Goal: Information Seeking & Learning: Learn about a topic

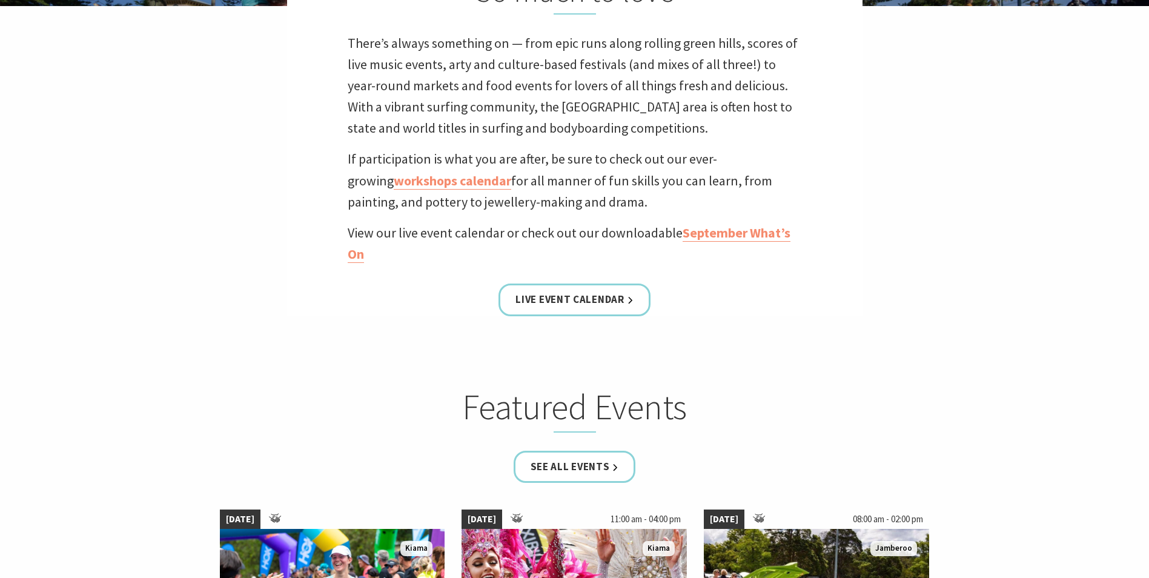
scroll to position [693, 0]
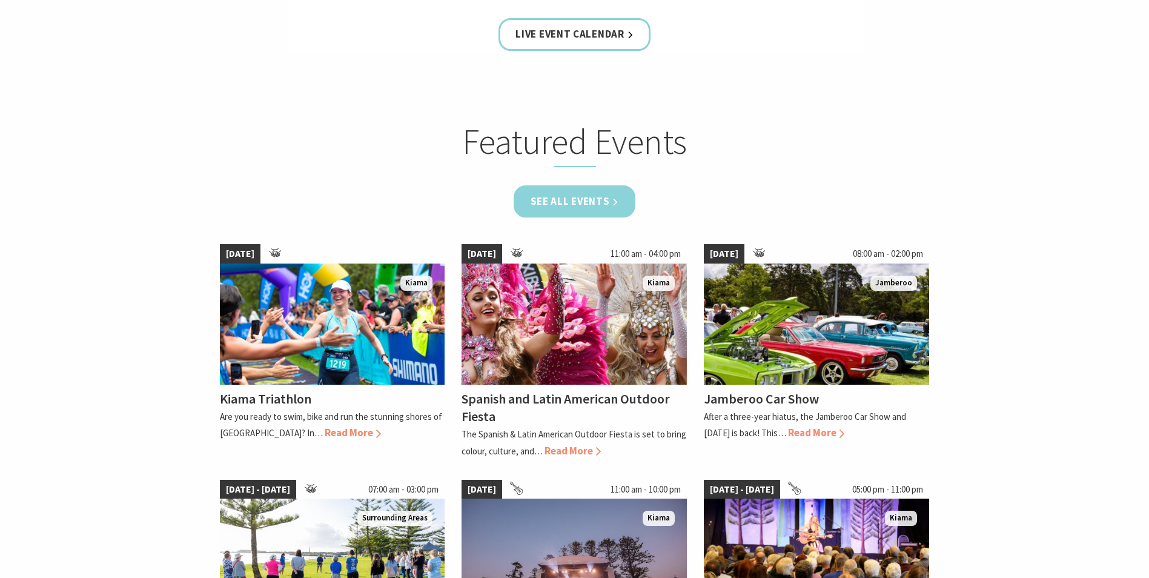
click at [570, 207] on link "See all Events" at bounding box center [575, 201] width 122 height 32
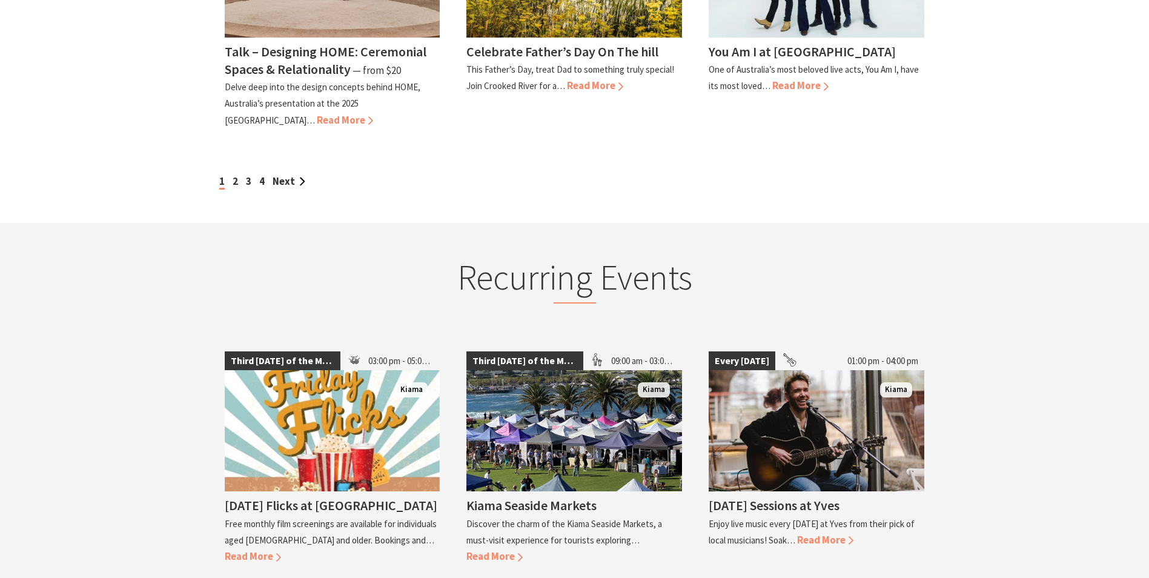
scroll to position [1290, 0]
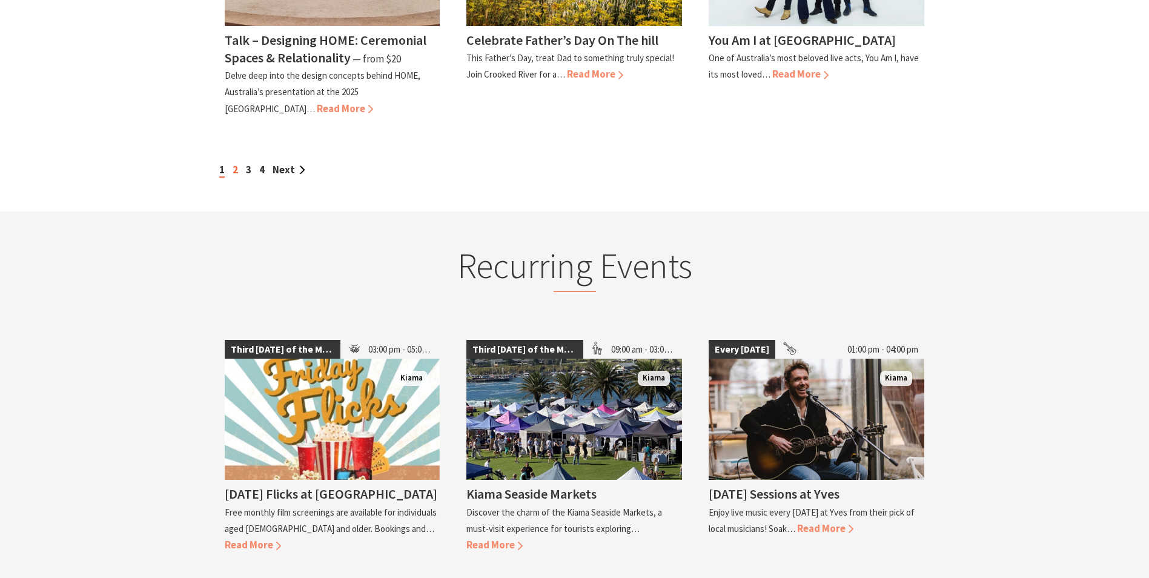
click at [234, 163] on link "2" at bounding box center [235, 169] width 5 height 13
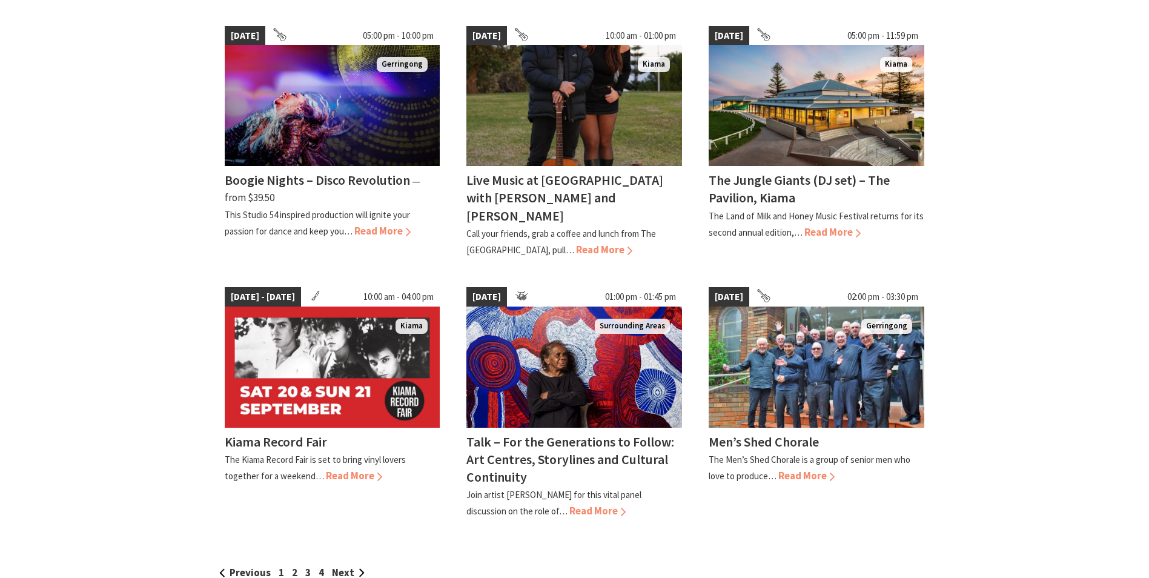
scroll to position [876, 0]
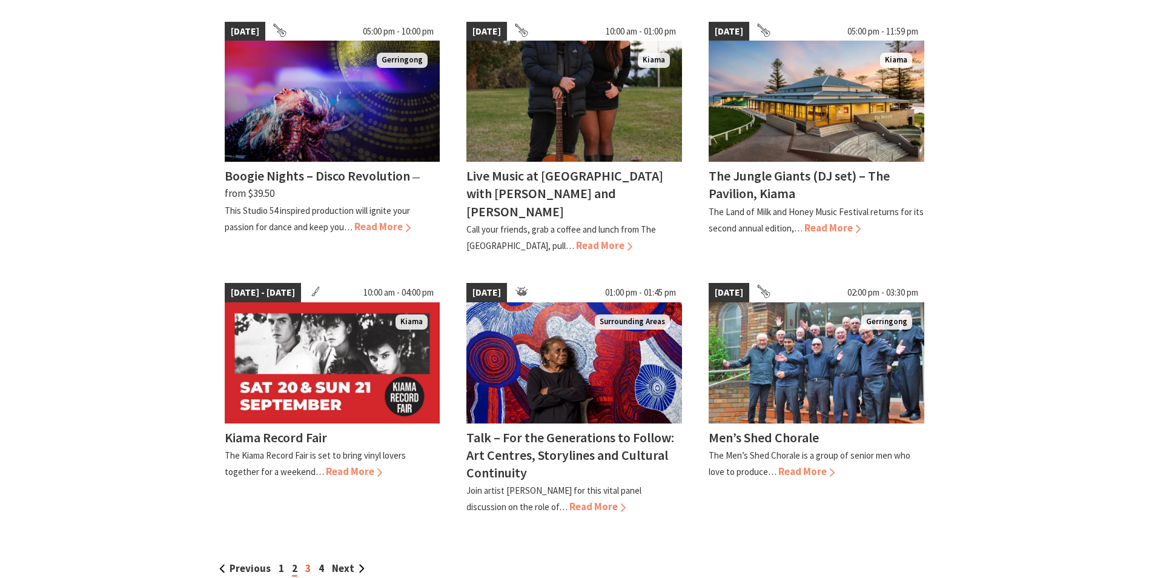
click at [305, 561] on link "3" at bounding box center [307, 567] width 5 height 13
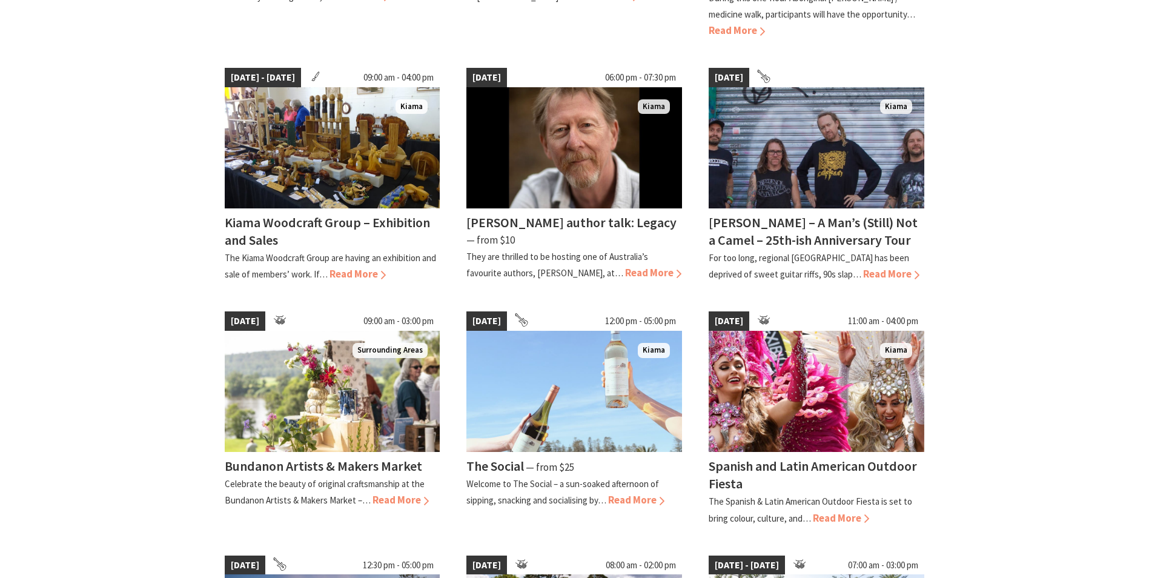
scroll to position [784, 0]
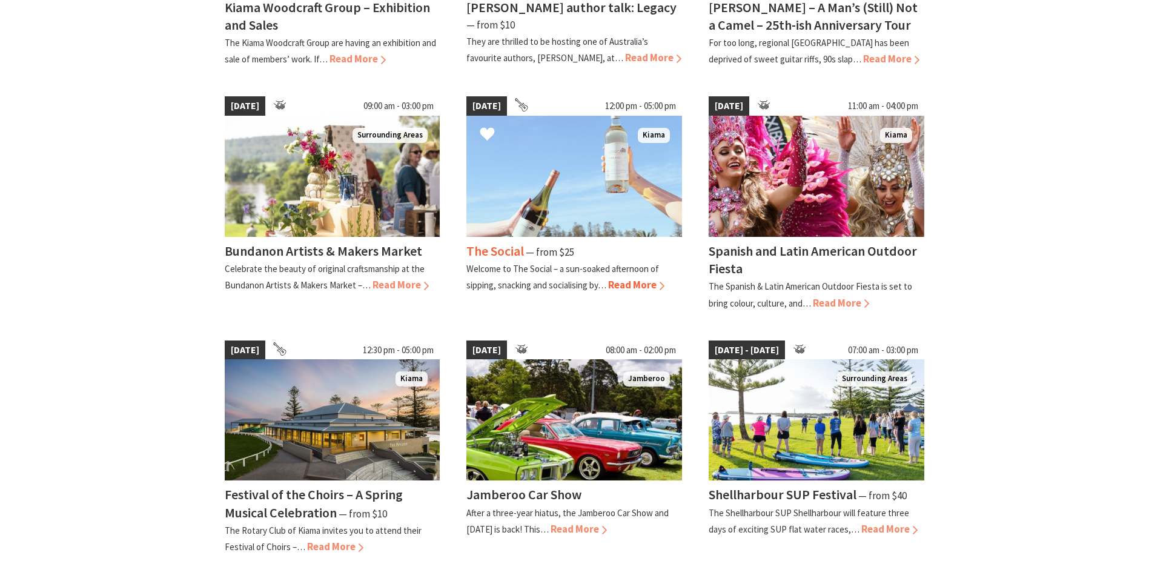
click at [558, 211] on img at bounding box center [574, 176] width 216 height 121
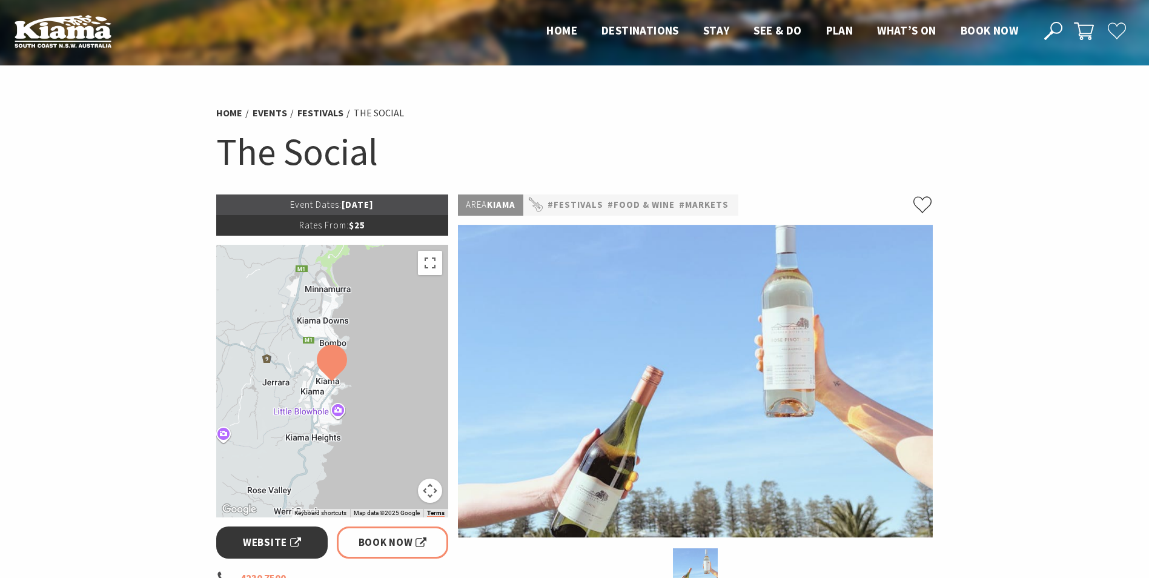
click at [262, 544] on span "Website" at bounding box center [272, 542] width 58 height 16
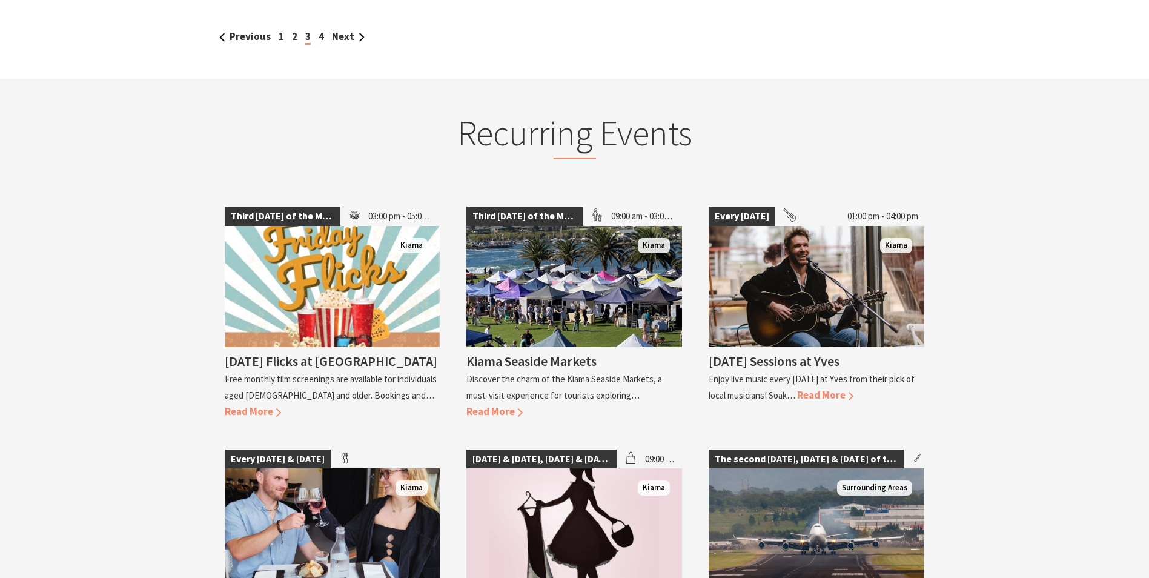
scroll to position [1235, 0]
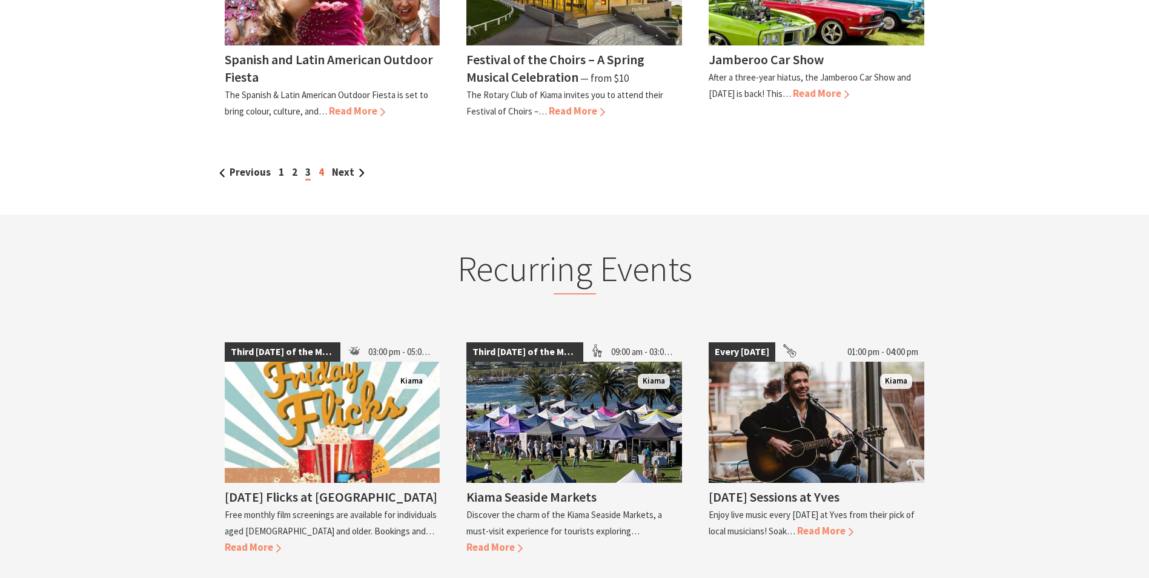
click at [322, 171] on link "4" at bounding box center [321, 171] width 5 height 13
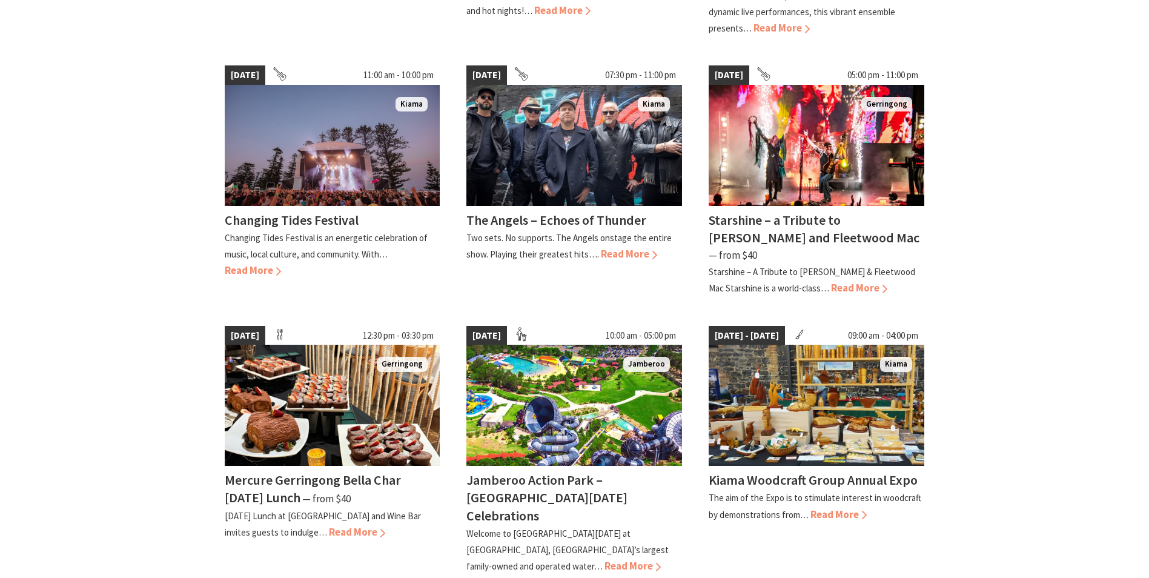
scroll to position [575, 0]
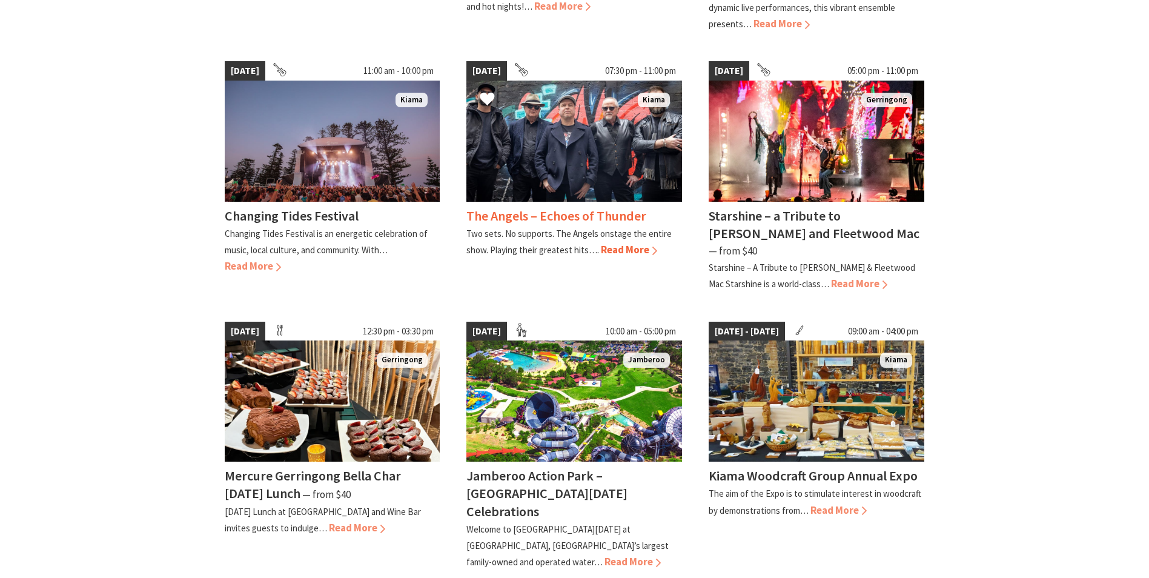
click at [580, 170] on img at bounding box center [574, 141] width 216 height 121
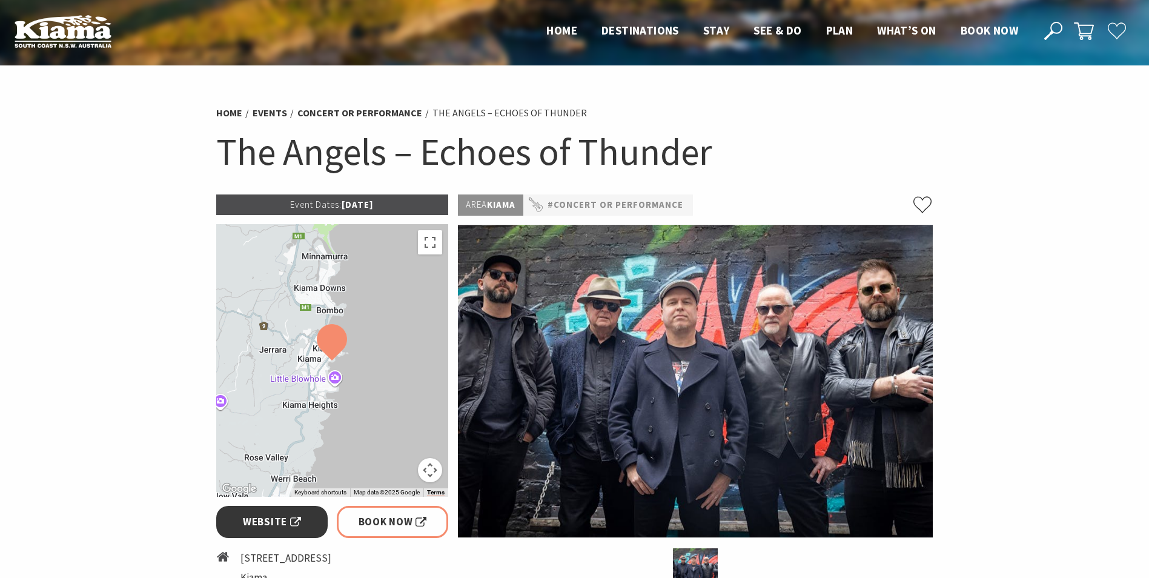
click at [246, 521] on span "Website" at bounding box center [272, 522] width 58 height 16
